Goal: Task Accomplishment & Management: Manage account settings

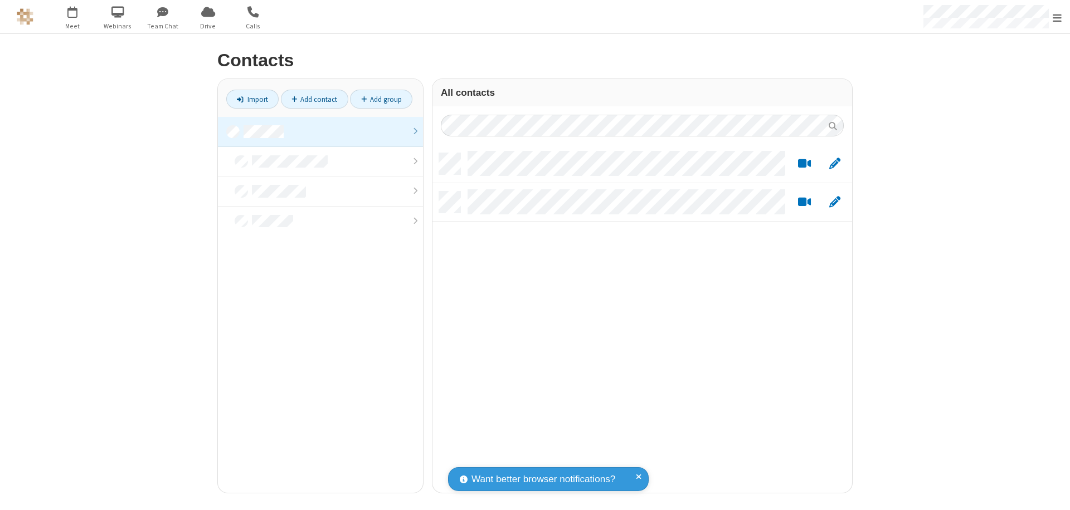
scroll to position [340, 411]
click at [320, 132] on link at bounding box center [320, 132] width 205 height 30
click at [252, 99] on link "Import" at bounding box center [252, 99] width 52 height 19
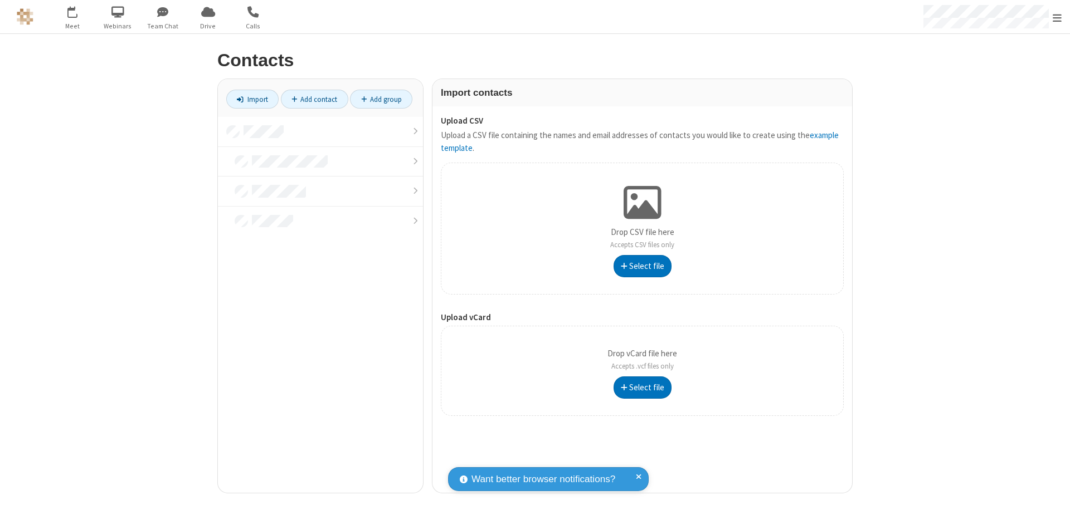
type input "C:\fakepath\address_book_contacts.csv"
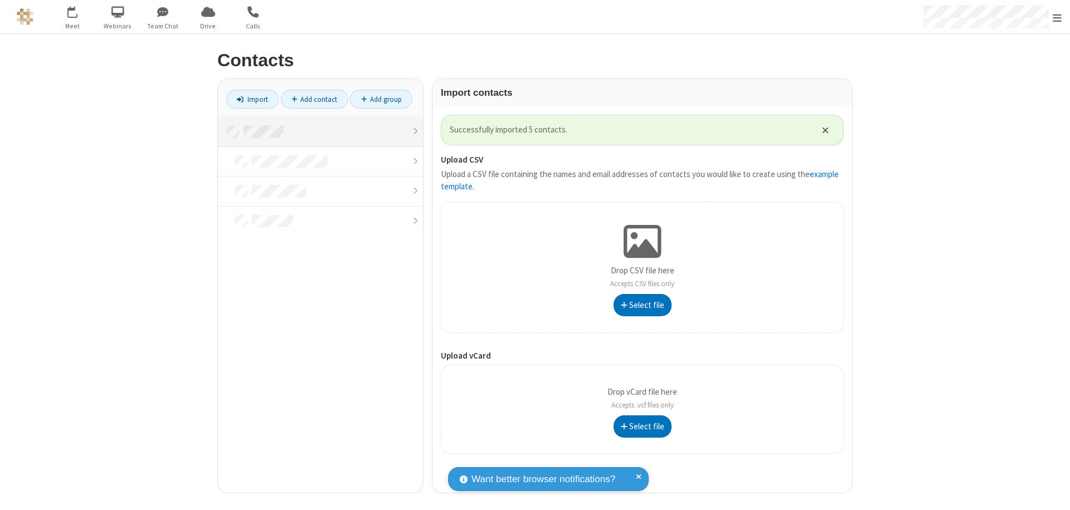
click at [320, 132] on link at bounding box center [320, 132] width 205 height 30
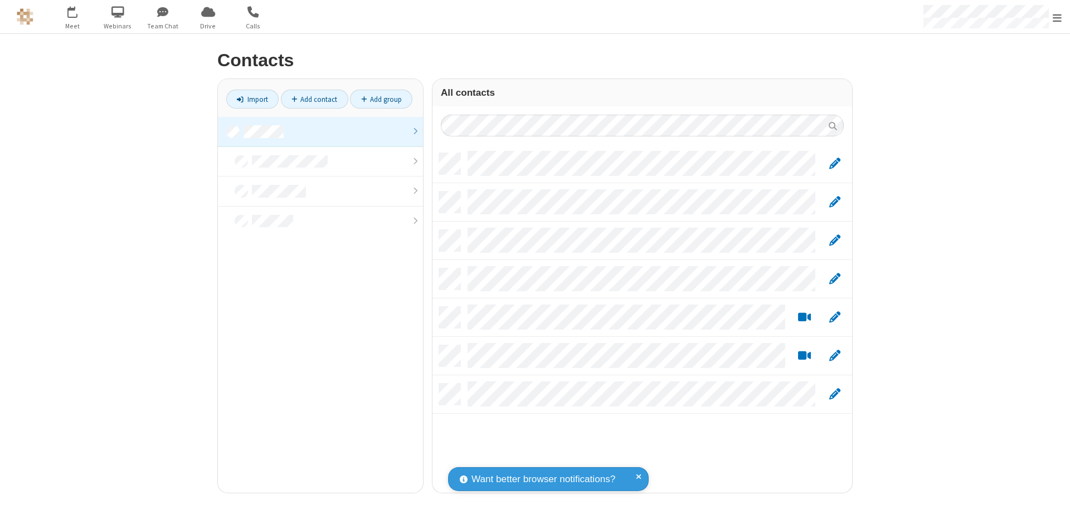
scroll to position [340, 411]
